Goal: Find specific page/section: Find specific page/section

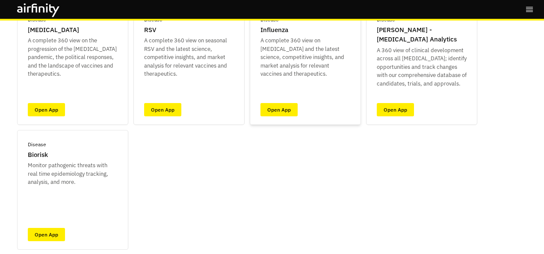
scroll to position [102, 0]
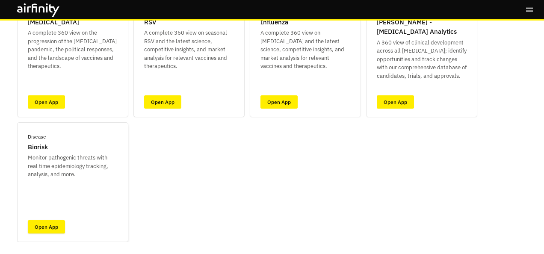
click at [50, 224] on link "Open App" at bounding box center [46, 226] width 37 height 13
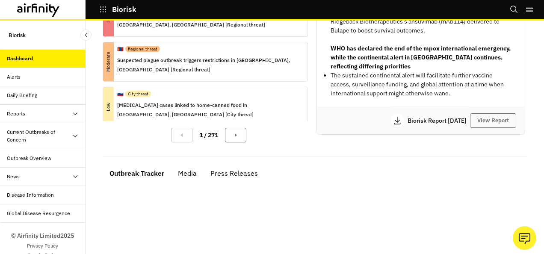
scroll to position [256, 0]
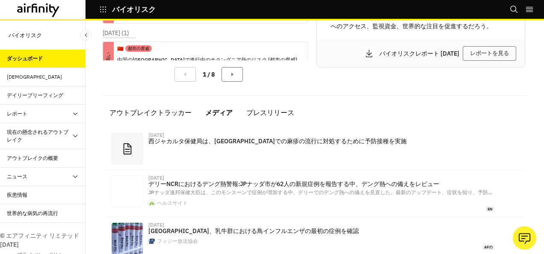
scroll to position [246, 0]
